Goal: Check status: Check status

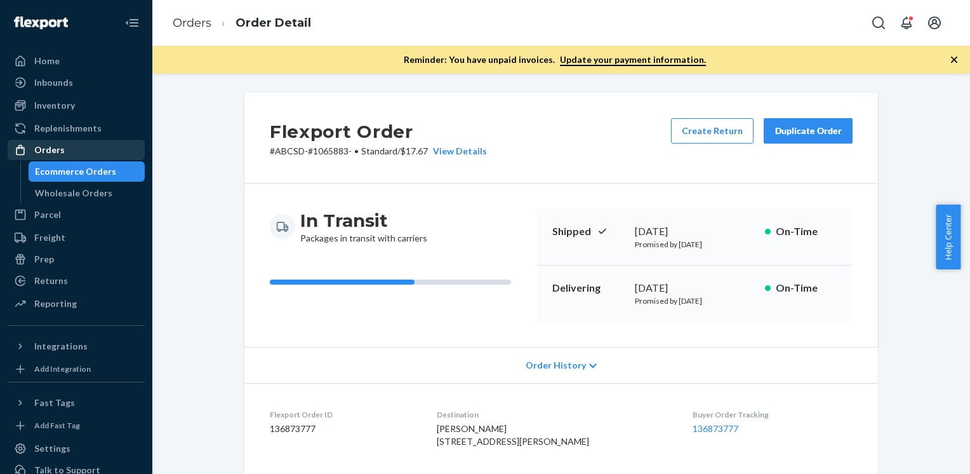
scroll to position [711, 0]
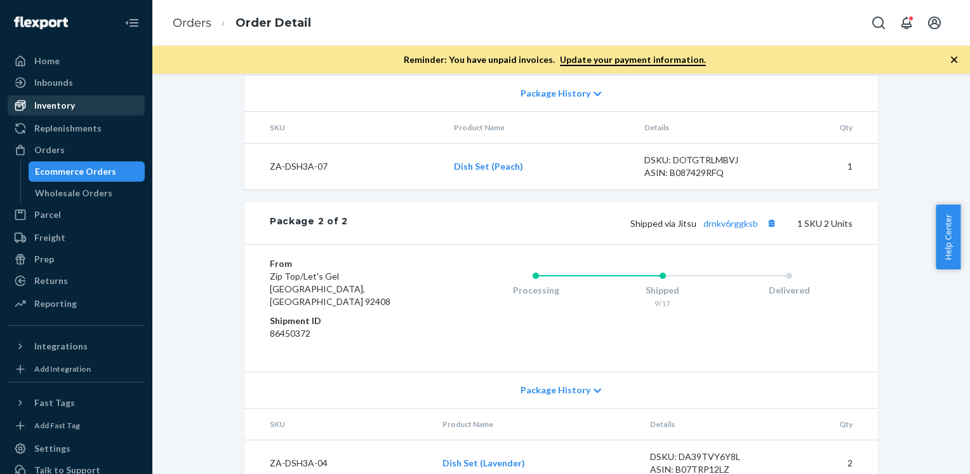
click at [55, 105] on div "Inventory" at bounding box center [54, 105] width 41 height 13
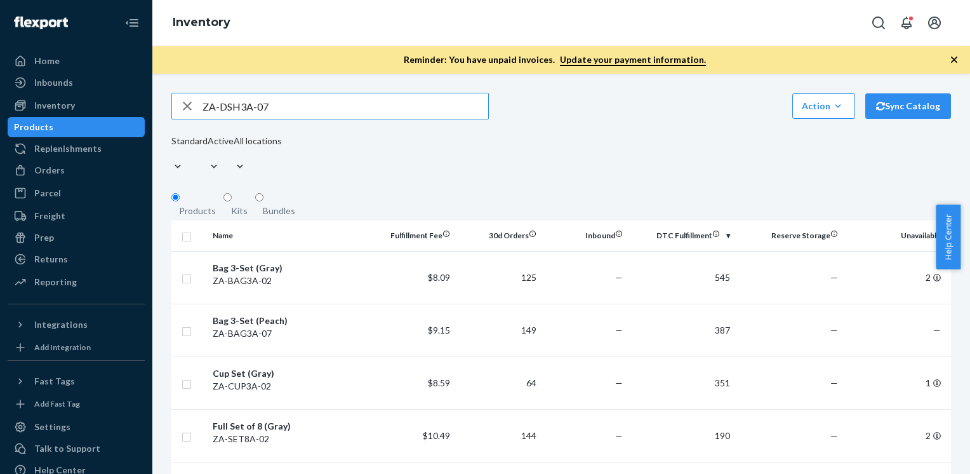
type input "ZA-DSH3A-07"
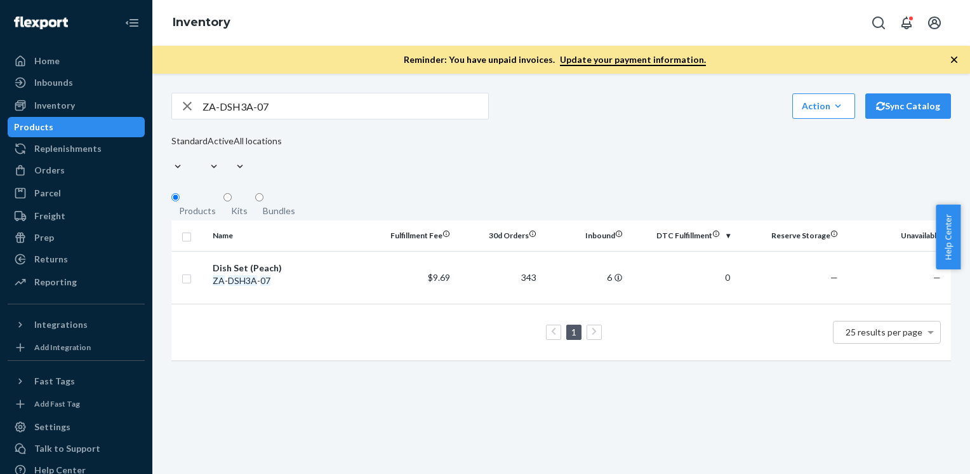
click at [295, 118] on input "ZA-DSH3A-07" at bounding box center [346, 105] width 286 height 25
paste input "ZA-CUP3A-03"
type input "ZA-CUP3A-03"
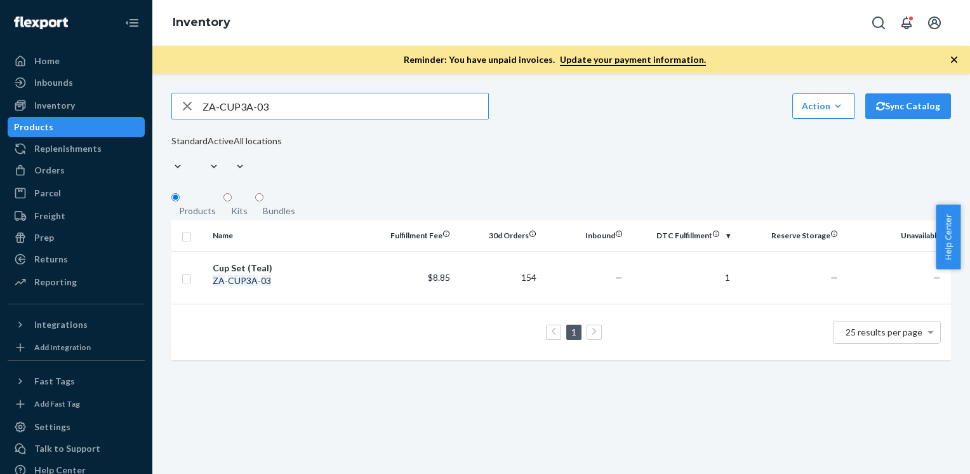
click at [327, 112] on input "ZA-CUP3A-03" at bounding box center [346, 105] width 286 height 25
paste input "ZA-DSH3A-07"
type input "ZA-DSH3A-07"
